Goal: Information Seeking & Learning: Check status

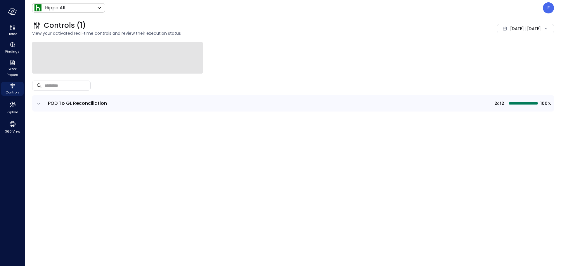
click at [40, 105] on icon "expand row" at bounding box center [39, 104] width 6 height 6
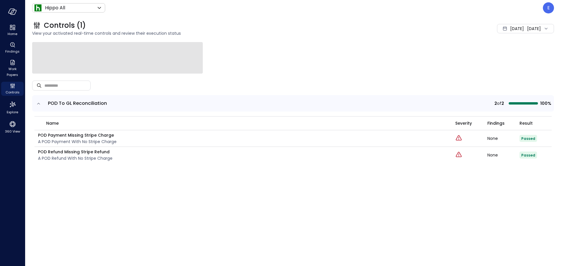
click at [546, 27] on icon at bounding box center [546, 29] width 6 height 6
click at [502, 53] on li "[DATE]" at bounding box center [508, 54] width 46 height 10
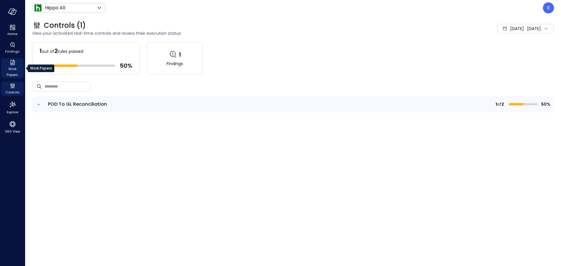
click at [11, 70] on span "Work Papers" at bounding box center [13, 72] width 18 height 12
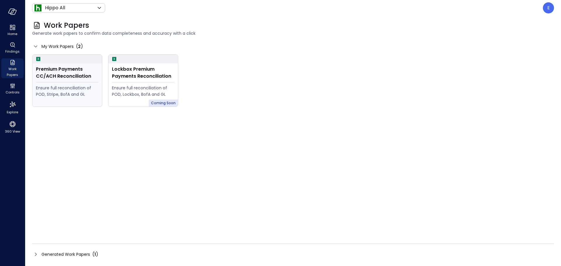
click at [70, 77] on div "Premium Payments CC/ACH Reconciliation" at bounding box center [67, 73] width 63 height 14
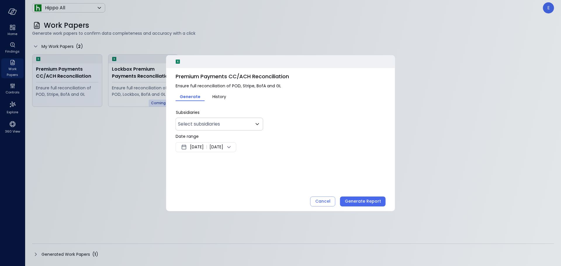
type input "***"
click at [233, 146] on icon at bounding box center [229, 147] width 7 height 7
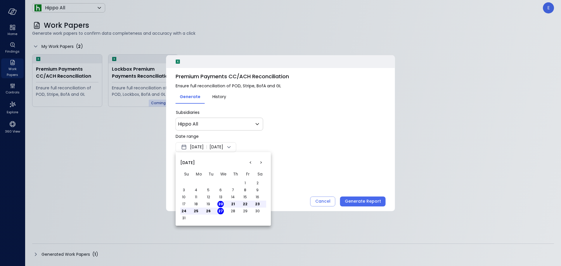
click at [251, 163] on button "<" at bounding box center [250, 163] width 11 height 11
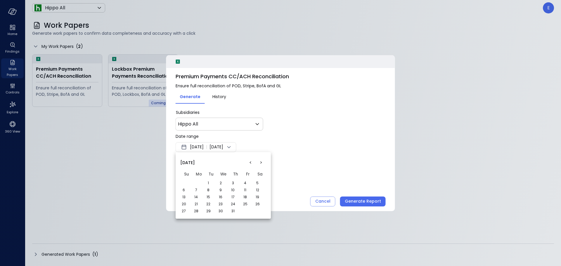
click at [209, 182] on button "1" at bounding box center [208, 183] width 6 height 6
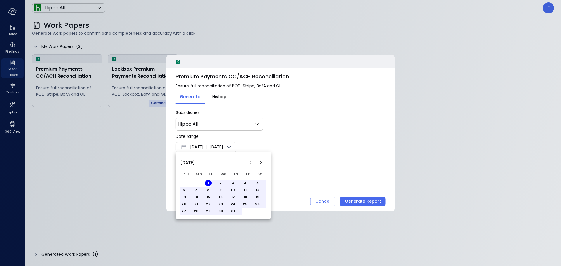
click at [231, 211] on button "31" at bounding box center [233, 211] width 6 height 6
click at [362, 201] on div at bounding box center [280, 133] width 561 height 266
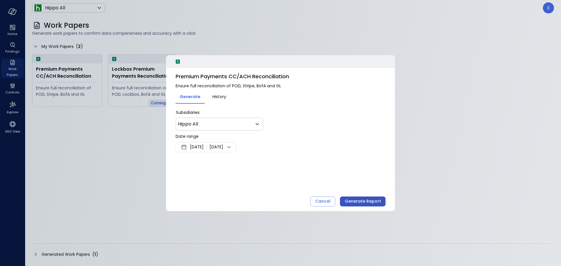
click at [353, 203] on div "Generate Report" at bounding box center [363, 201] width 36 height 7
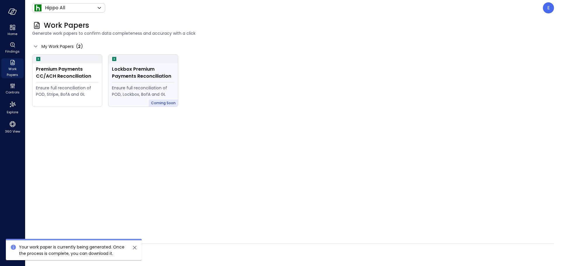
click at [131, 76] on div "Lockbox Premium Payments Reconciliation" at bounding box center [143, 73] width 63 height 14
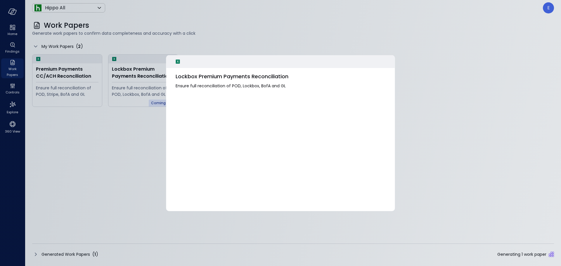
click at [141, 76] on div at bounding box center [280, 133] width 561 height 266
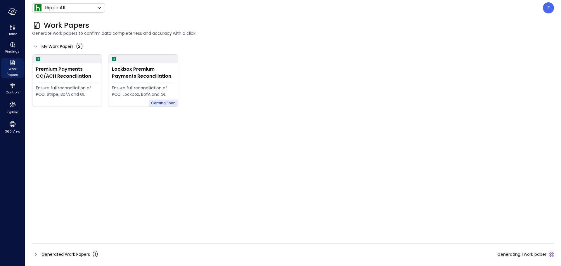
click at [141, 76] on div "Lockbox Premium Payments Reconciliation" at bounding box center [143, 73] width 63 height 14
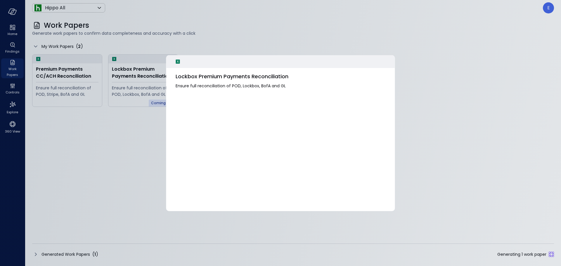
click at [119, 134] on div at bounding box center [280, 133] width 561 height 266
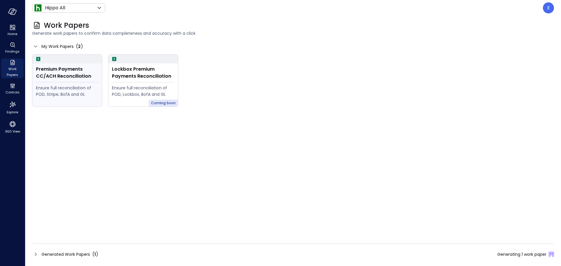
click at [65, 73] on div "Premium Payments CC/ACH Reconciliation" at bounding box center [67, 73] width 63 height 14
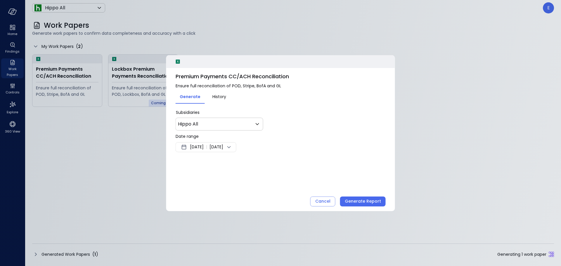
click at [224, 95] on span "History" at bounding box center [219, 97] width 14 height 6
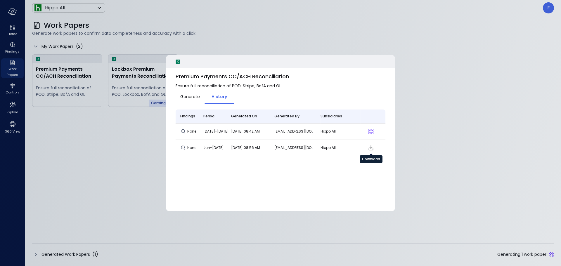
click at [372, 148] on icon "Download" at bounding box center [370, 147] width 7 height 7
click at [191, 96] on span "Generate" at bounding box center [190, 97] width 20 height 6
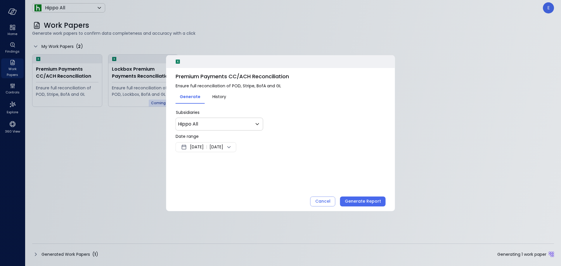
click at [122, 145] on div at bounding box center [280, 133] width 561 height 266
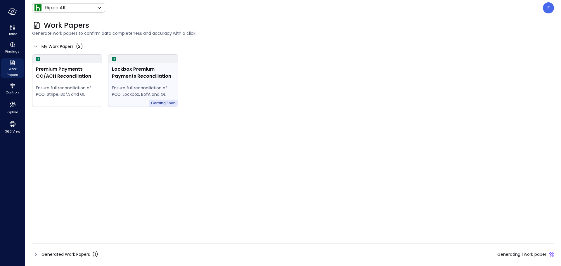
click at [151, 101] on div "Coming Soon" at bounding box center [163, 103] width 29 height 7
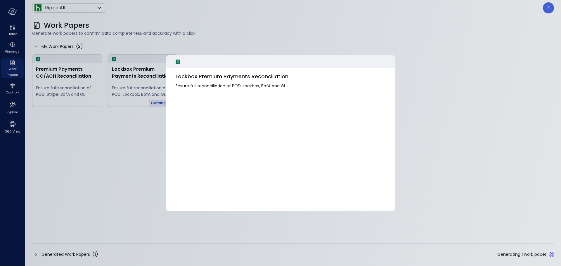
click at [147, 90] on div at bounding box center [280, 133] width 561 height 266
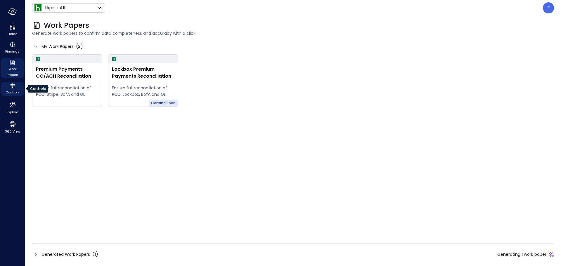
click at [13, 88] on icon "Controls" at bounding box center [12, 85] width 7 height 7
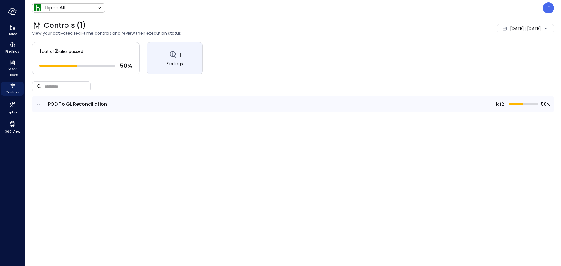
click at [170, 58] on icon at bounding box center [172, 54] width 9 height 9
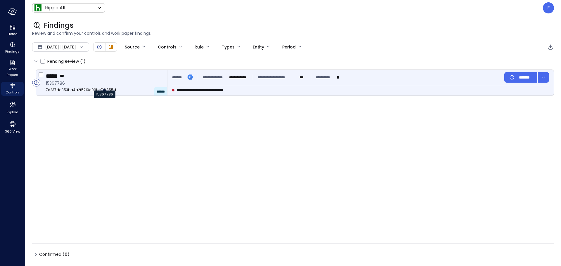
click at [55, 82] on span "15367786" at bounding box center [104, 83] width 117 height 6
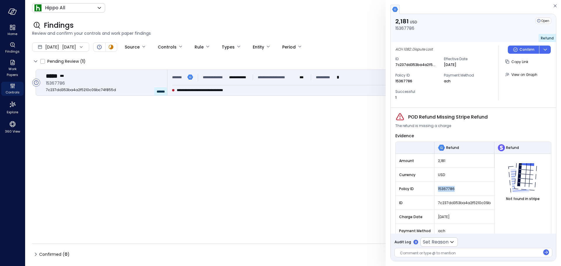
drag, startPoint x: 435, startPoint y: 186, endPoint x: 458, endPoint y: 188, distance: 23.2
click at [458, 188] on div "15367786" at bounding box center [465, 189] width 60 height 11
copy span "15367786"
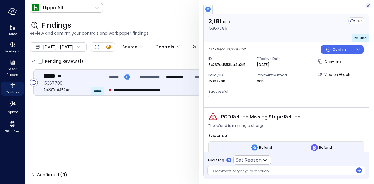
click at [367, 6] on icon "button" at bounding box center [368, 5] width 6 height 7
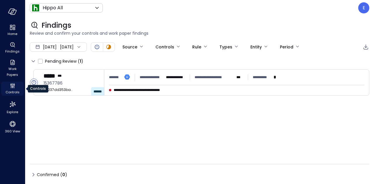
click at [13, 91] on span "Controls" at bounding box center [13, 92] width 14 height 6
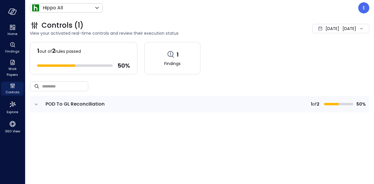
click at [33, 104] on icon "expand row" at bounding box center [36, 105] width 6 height 6
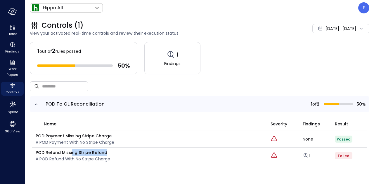
drag, startPoint x: 71, startPoint y: 151, endPoint x: 110, endPoint y: 155, distance: 38.7
click at [110, 155] on div "POD Refund Missing Stripe Refund A POD Refund with no Stripe Charge" at bounding box center [150, 156] width 228 height 13
click at [118, 156] on div "POD Refund Missing Stripe Refund A POD Refund with no Stripe Charge" at bounding box center [150, 156] width 228 height 13
click at [343, 155] on span "Failed" at bounding box center [344, 156] width 12 height 5
click at [274, 156] on icon "Critical" at bounding box center [274, 155] width 7 height 7
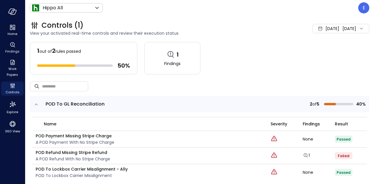
click at [306, 155] on div "1" at bounding box center [319, 156] width 32 height 6
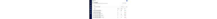
scroll to position [38, 0]
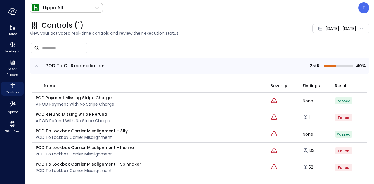
click at [84, 113] on p "POD Refund Missing Stripe Refund" at bounding box center [73, 114] width 75 height 6
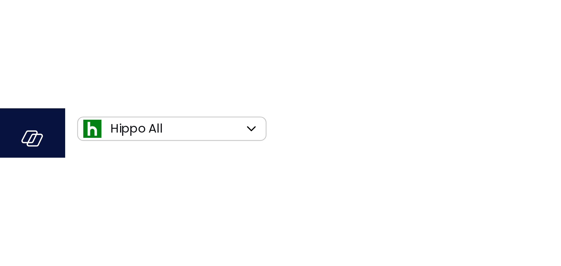
scroll to position [0, 0]
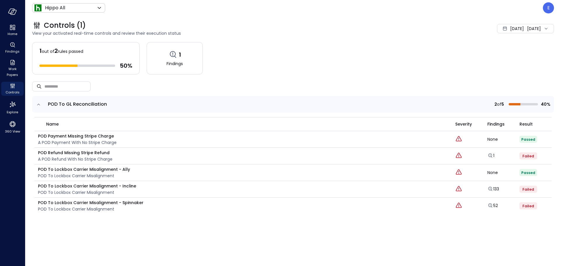
click at [84, 47] on div "1 out of 2 rules passed" at bounding box center [85, 51] width 93 height 8
click at [78, 56] on div "1 out of 2 rules passed 50 %" at bounding box center [86, 58] width 108 height 32
click at [532, 156] on span "Failed" at bounding box center [529, 156] width 12 height 5
click at [94, 152] on p "POD Refund Missing Stripe Refund" at bounding box center [75, 153] width 75 height 6
click at [70, 158] on p "A POD Refund with no Stripe Charge" at bounding box center [75, 159] width 75 height 6
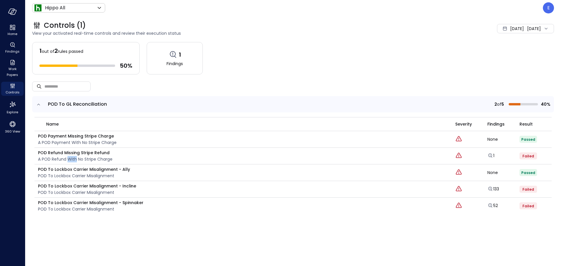
click at [72, 158] on p "A POD Refund with no Stripe Charge" at bounding box center [75, 159] width 75 height 6
click at [92, 59] on div "1 out of 2 rules passed 50 %" at bounding box center [86, 58] width 108 height 32
click at [91, 64] on div "50 %" at bounding box center [85, 66] width 93 height 8
click at [39, 104] on icon "expand row" at bounding box center [38, 104] width 3 height 1
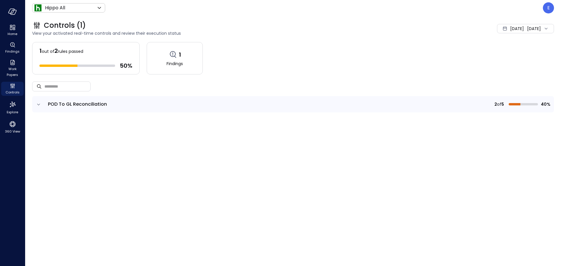
click at [501, 103] on span "of" at bounding box center [499, 104] width 4 height 6
click at [69, 62] on div "50 %" at bounding box center [85, 66] width 93 height 8
click at [165, 61] on link "1 Findings" at bounding box center [175, 58] width 56 height 32
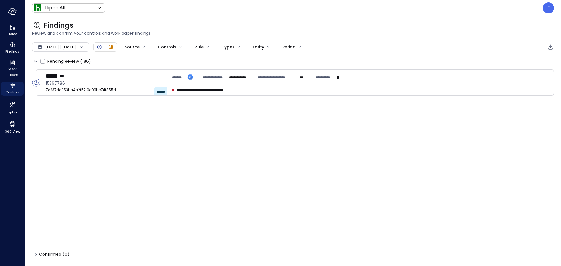
click at [35, 60] on icon at bounding box center [35, 61] width 7 height 7
click at [191, 48] on body "**********" at bounding box center [280, 133] width 561 height 266
click at [191, 48] on div at bounding box center [280, 133] width 561 height 266
click at [10, 68] on span "Work Papers" at bounding box center [13, 72] width 18 height 12
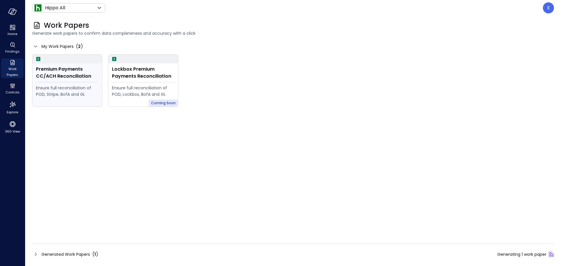
click at [73, 79] on div "Premium Payments CC/ACH Reconciliation" at bounding box center [67, 73] width 63 height 14
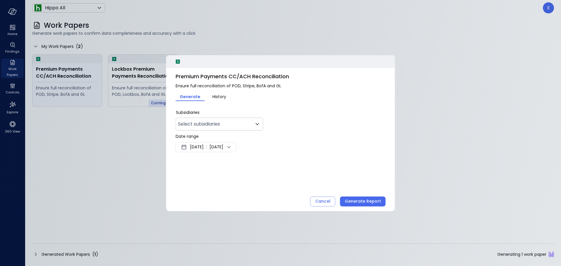
type input "***"
click at [219, 94] on span "History" at bounding box center [219, 97] width 14 height 6
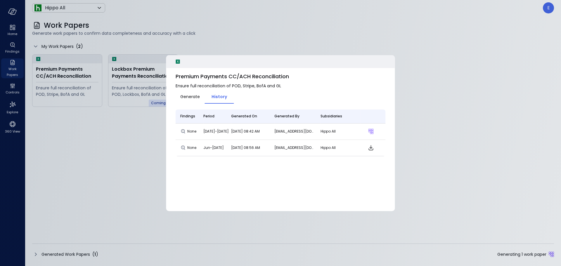
click at [12, 48] on div at bounding box center [280, 133] width 561 height 266
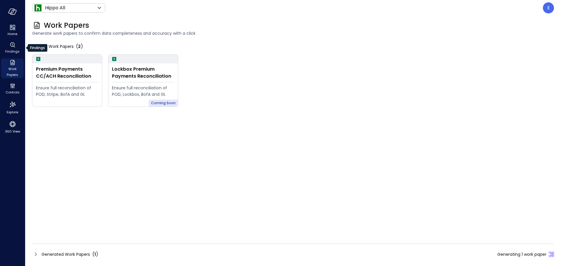
click at [12, 48] on icon "Findings" at bounding box center [12, 45] width 7 height 7
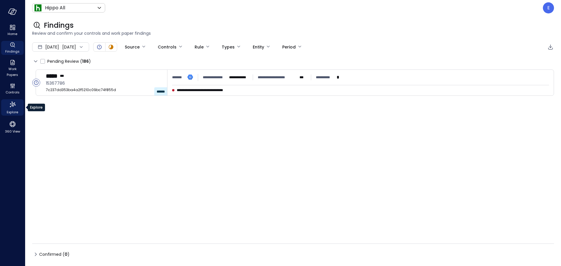
click at [12, 108] on icon "Explore" at bounding box center [12, 104] width 9 height 9
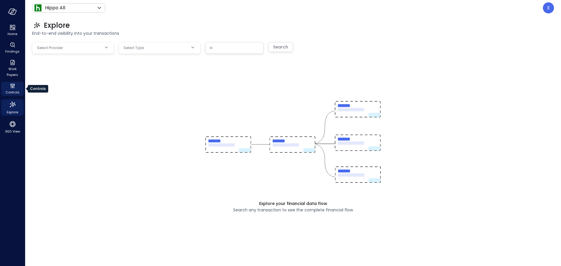
click at [8, 87] on div "Controls" at bounding box center [12, 89] width 23 height 14
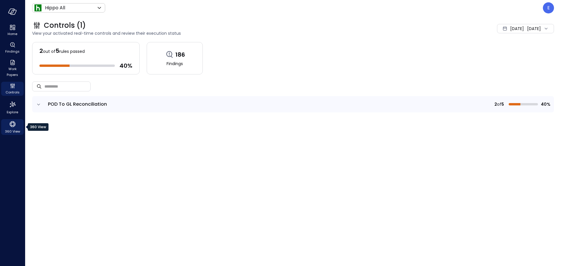
click at [12, 123] on icon "360 View" at bounding box center [12, 124] width 9 height 9
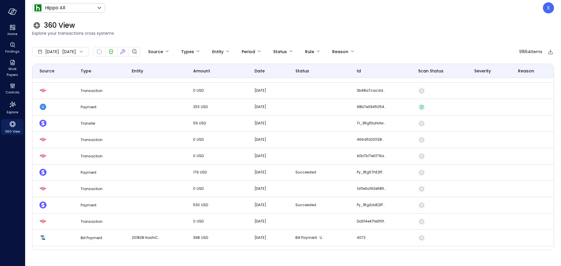
scroll to position [351, 0]
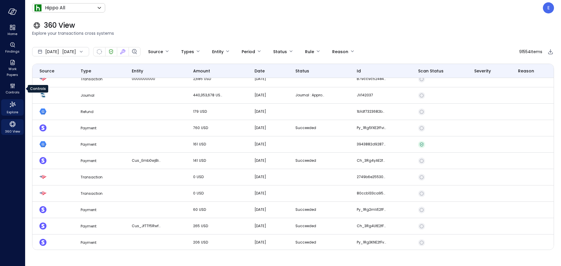
click at [11, 104] on icon "Explore" at bounding box center [12, 104] width 9 height 9
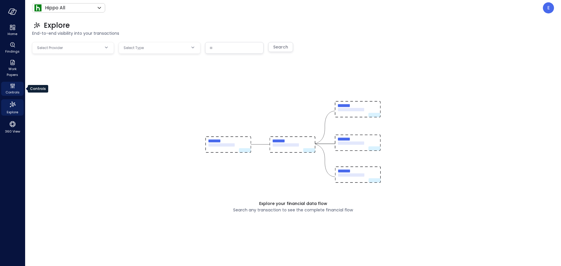
click at [11, 85] on icon "Controls" at bounding box center [10, 84] width 1 height 1
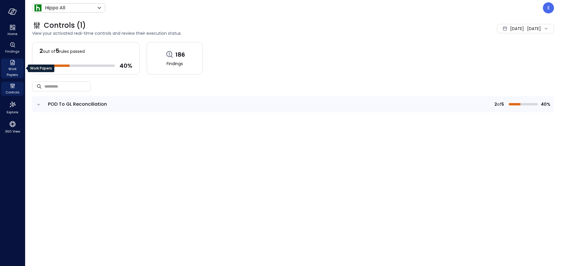
click at [11, 72] on span "Work Papers" at bounding box center [13, 72] width 18 height 12
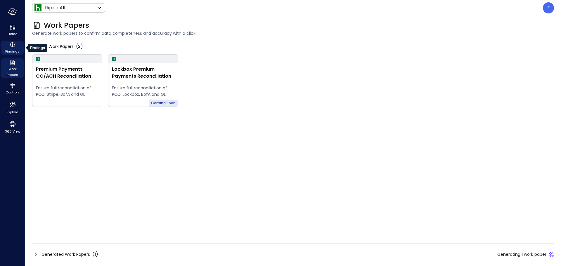
click at [9, 48] on icon "Findings" at bounding box center [12, 45] width 7 height 7
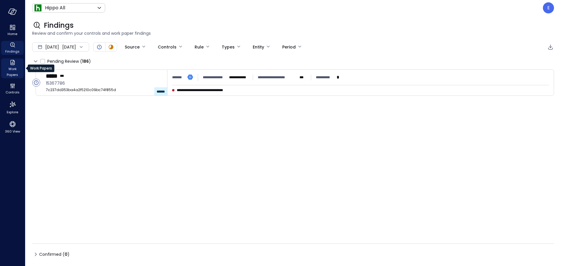
click at [15, 74] on span "Work Papers" at bounding box center [13, 72] width 18 height 12
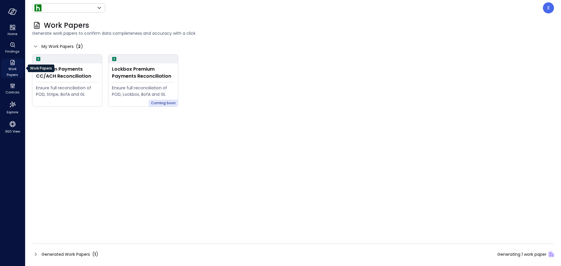
type input "*******"
click at [10, 29] on icon "Home" at bounding box center [12, 27] width 7 height 7
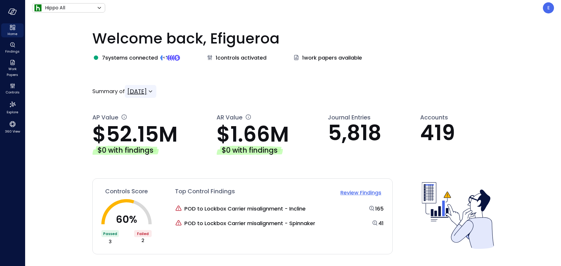
click at [154, 92] on icon at bounding box center [150, 91] width 7 height 7
click at [165, 92] on div at bounding box center [280, 133] width 561 height 266
click at [207, 91] on div "**********" at bounding box center [293, 91] width 402 height 13
click at [231, 210] on span "POD to Lockbox Carrier misalignment - Incline" at bounding box center [244, 209] width 121 height 8
click at [377, 208] on span "165" at bounding box center [379, 208] width 8 height 7
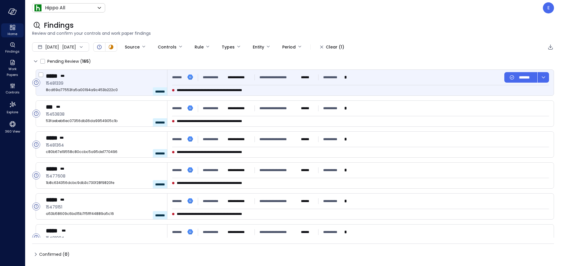
click at [120, 79] on div "***** ***" at bounding box center [104, 76] width 117 height 8
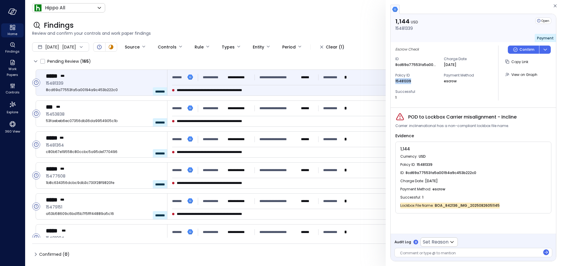
drag, startPoint x: 414, startPoint y: 81, endPoint x: 393, endPoint y: 82, distance: 20.8
click at [393, 82] on div "Escrow Check ID 8cd69a77553fa5a00194a9c453b222c0 Charge Date [DATE] Policy ID 1…" at bounding box center [473, 73] width 165 height 62
copy p "15481339"
drag, startPoint x: 445, startPoint y: 205, endPoint x: 457, endPoint y: 206, distance: 12.3
click at [457, 206] on span "BOA_842136_IMG_20250826051145" at bounding box center [467, 206] width 65 height 6
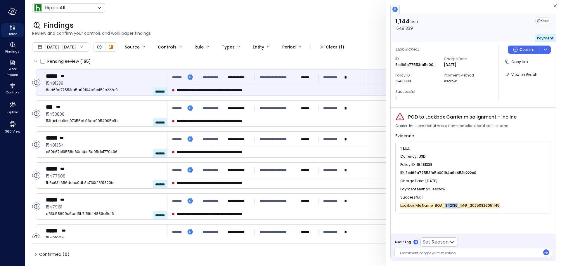
drag, startPoint x: 556, startPoint y: 5, endPoint x: 483, endPoint y: 50, distance: 86.1
click at [556, 5] on icon "button" at bounding box center [555, 5] width 6 height 7
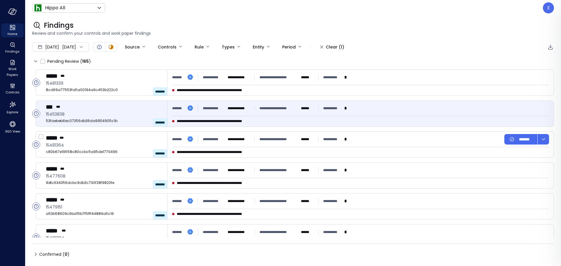
click at [97, 115] on span "15453838" at bounding box center [104, 114] width 117 height 6
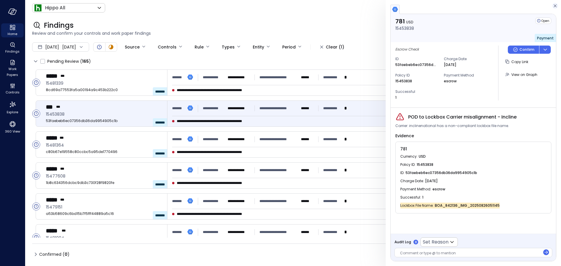
click at [554, 7] on icon "button" at bounding box center [555, 5] width 6 height 7
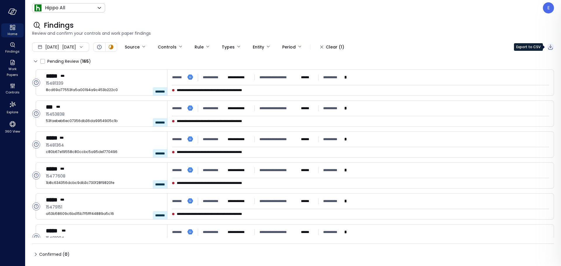
click at [549, 48] on icon "Export to CSV" at bounding box center [550, 47] width 7 height 7
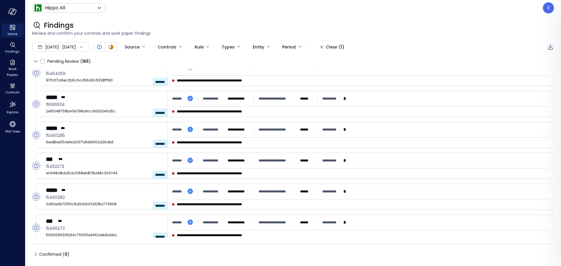
scroll to position [1023, 0]
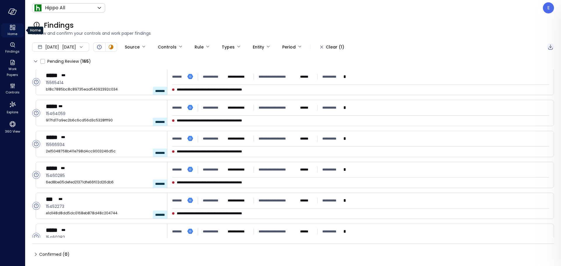
click at [9, 32] on span "Home" at bounding box center [13, 34] width 10 height 6
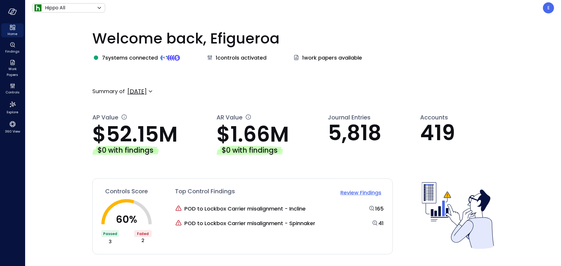
click at [177, 104] on div "**********" at bounding box center [293, 120] width 402 height 70
click at [335, 93] on div "**********" at bounding box center [293, 91] width 402 height 13
click at [154, 92] on icon at bounding box center [150, 91] width 7 height 7
click at [256, 90] on div at bounding box center [280, 133] width 561 height 266
click at [14, 66] on span "Work Papers" at bounding box center [13, 72] width 18 height 12
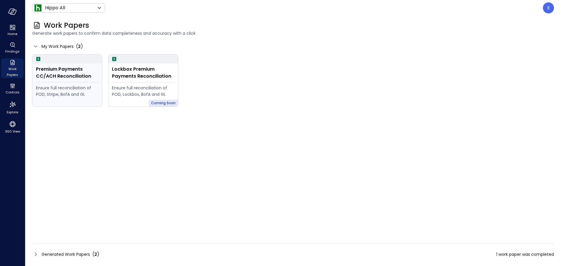
click at [70, 77] on div "Premium Payments CC/ACH Reconciliation" at bounding box center [67, 73] width 63 height 14
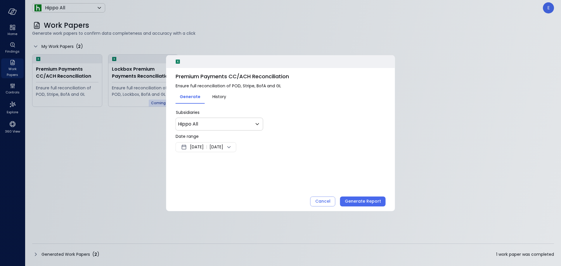
click at [219, 98] on span "History" at bounding box center [219, 97] width 14 height 6
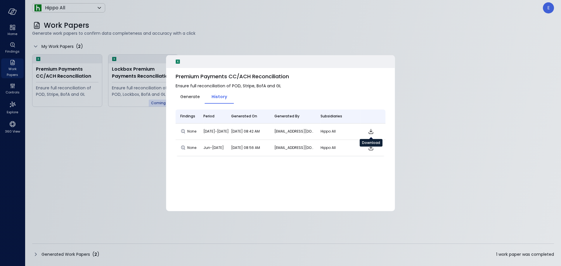
click at [371, 131] on icon "Download" at bounding box center [370, 131] width 7 height 7
click at [260, 38] on div at bounding box center [280, 133] width 561 height 266
